Goal: Task Accomplishment & Management: Use online tool/utility

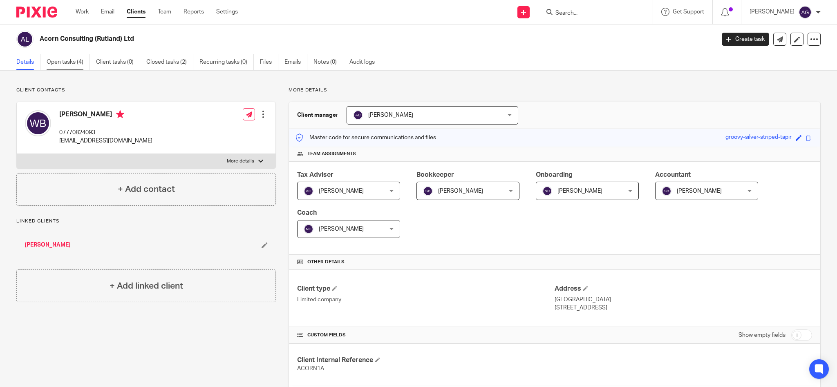
click at [58, 62] on link "Open tasks (4)" at bounding box center [68, 62] width 43 height 16
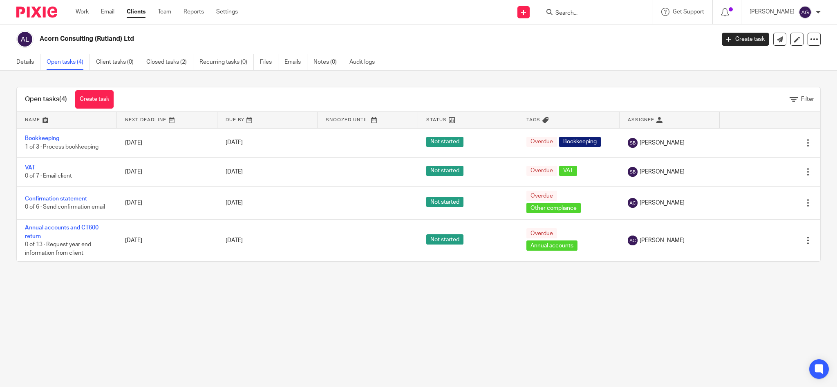
click at [583, 9] on form at bounding box center [597, 12] width 87 height 10
click at [585, 8] on form at bounding box center [597, 12] width 87 height 10
click at [587, 11] on input "Search" at bounding box center [591, 13] width 74 height 7
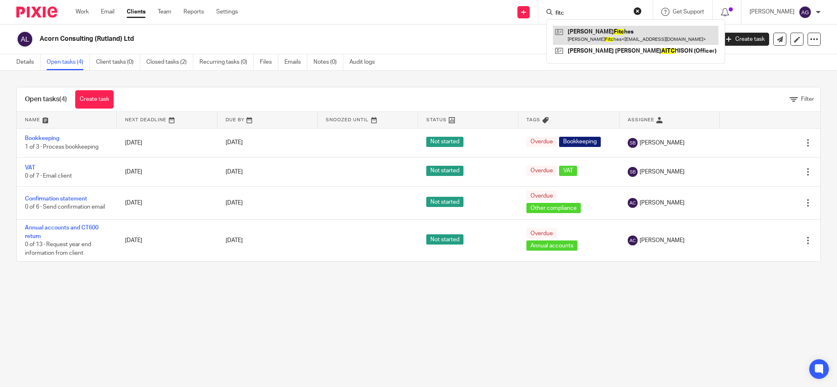
type input "fitc"
click at [601, 37] on link at bounding box center [635, 35] width 165 height 19
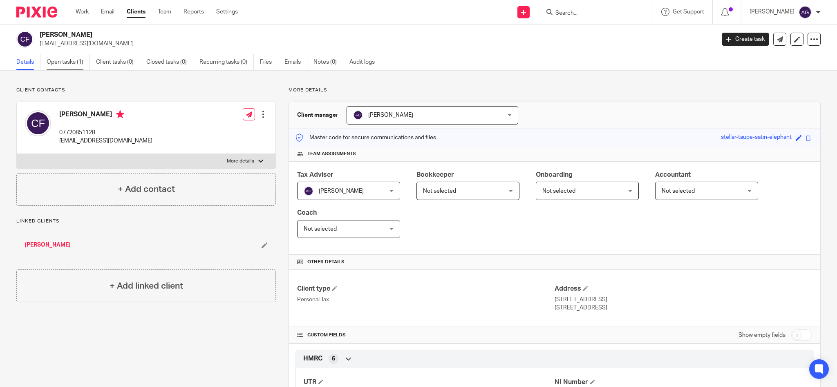
click at [69, 62] on link "Open tasks (1)" at bounding box center [68, 62] width 43 height 16
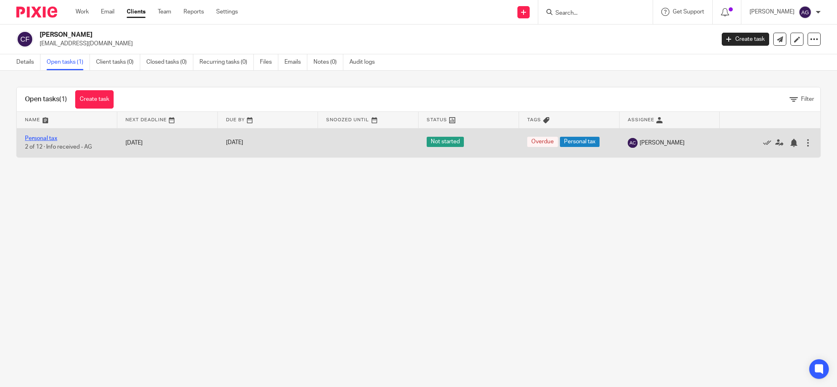
click at [41, 136] on link "Personal tax" at bounding box center [41, 139] width 32 height 6
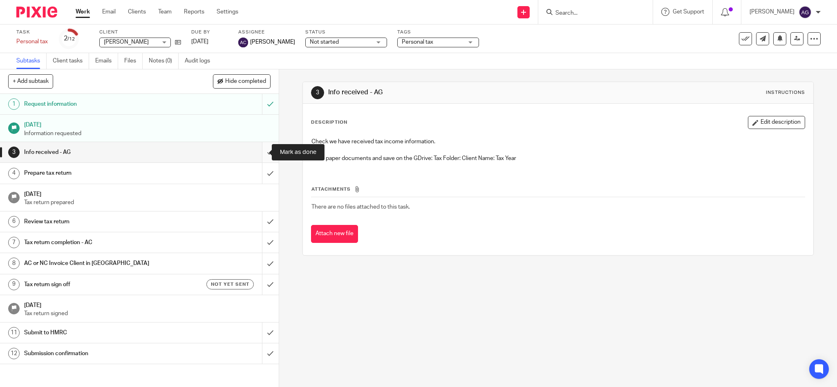
click at [262, 154] on input "submit" at bounding box center [139, 152] width 279 height 20
